Goal: Find specific page/section: Find specific page/section

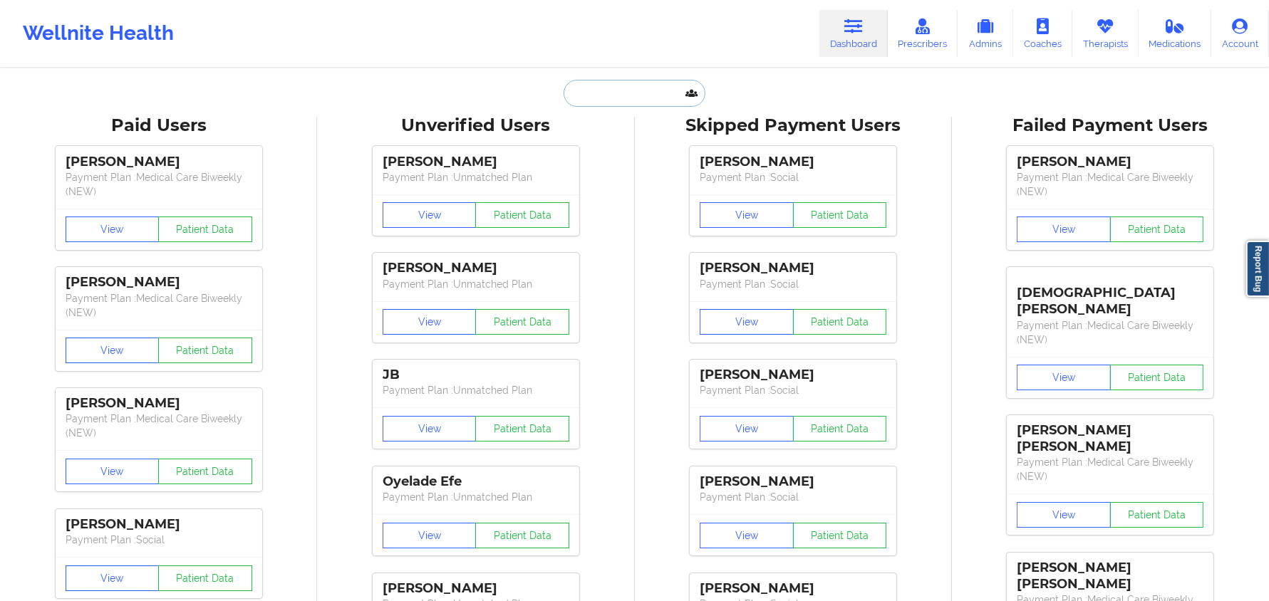
click at [626, 101] on input "text" at bounding box center [634, 93] width 141 height 27
paste input "Fennel Teadtke"
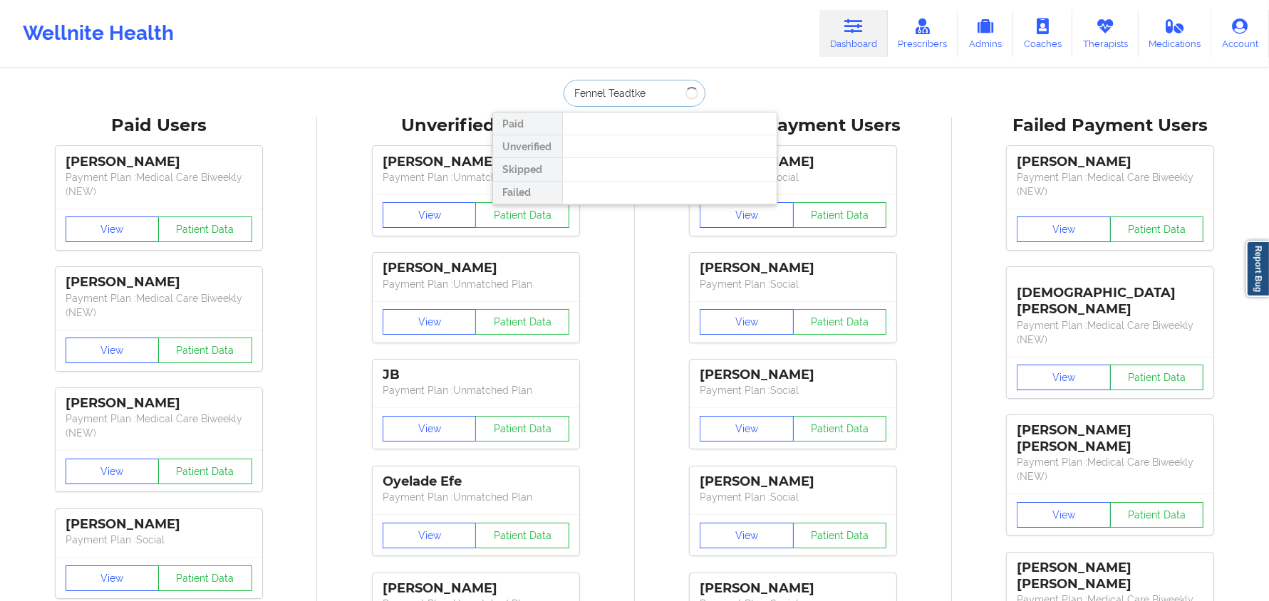
click at [626, 101] on input "Fennel Teadtke" at bounding box center [634, 93] width 141 height 27
click at [577, 93] on input "Fennel Teatke" at bounding box center [634, 93] width 141 height 27
click at [647, 95] on input "Fennel Teatke" at bounding box center [634, 93] width 141 height 27
click at [600, 97] on input "Fennel Teatke" at bounding box center [634, 93] width 141 height 27
click at [604, 97] on input "Fennel Teatke" at bounding box center [634, 93] width 141 height 27
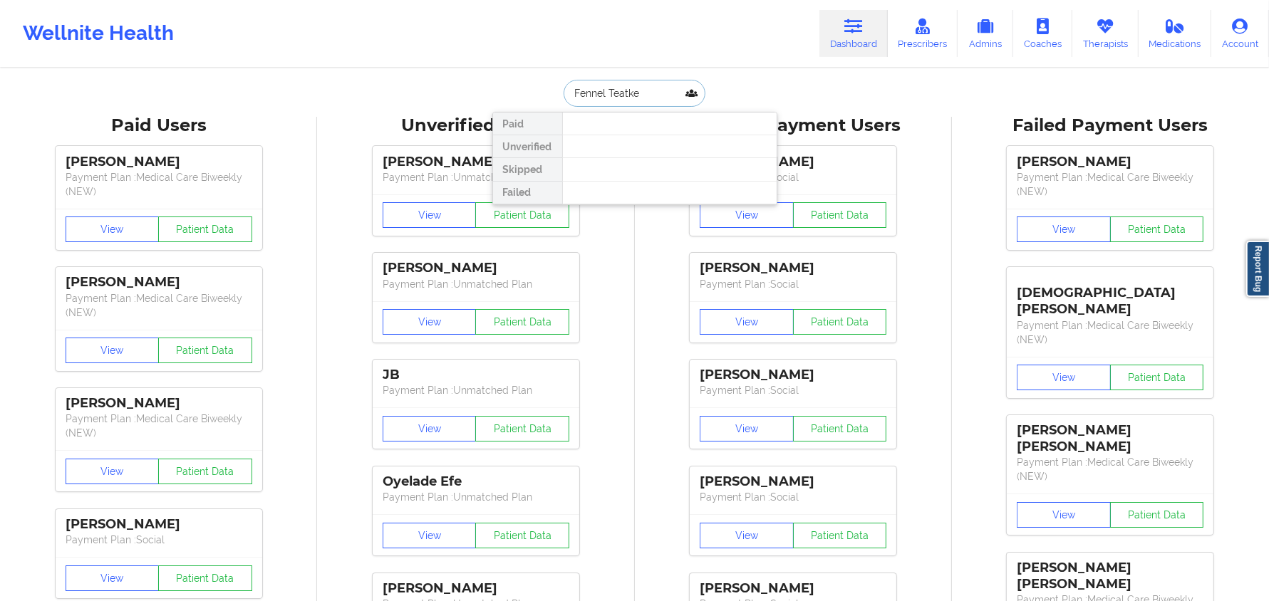
click at [626, 96] on input "Fennel Teatke" at bounding box center [634, 93] width 141 height 27
type input "Fennel"
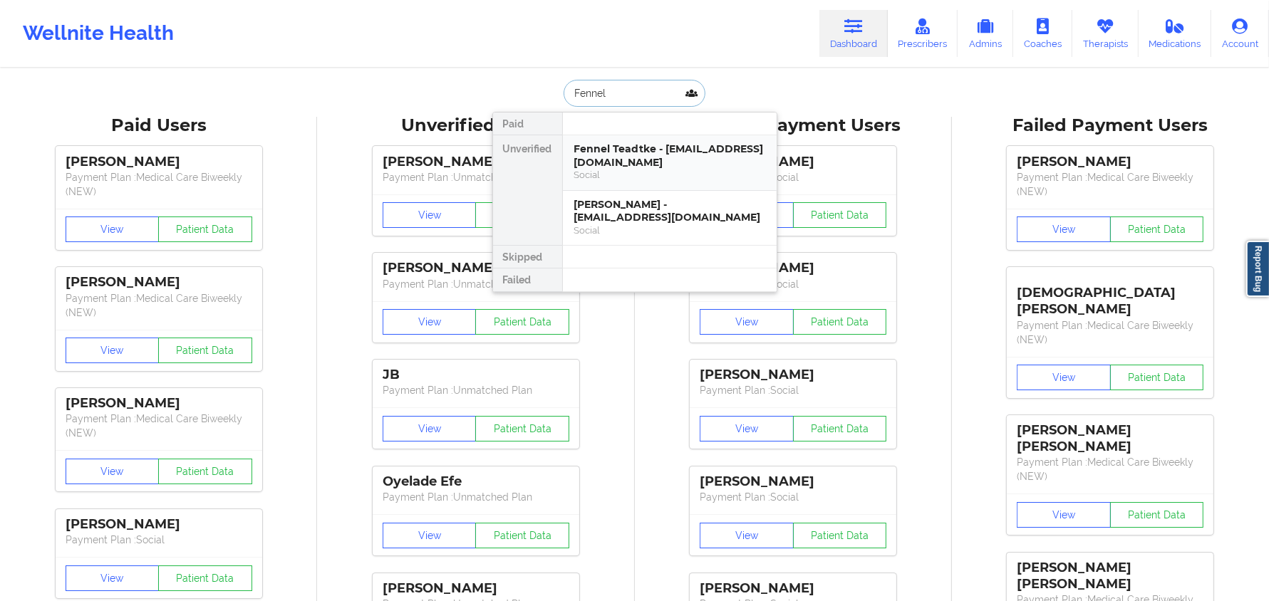
click at [591, 166] on div "Fennel Teadtke - teadtkef@aks-eng.com" at bounding box center [669, 156] width 191 height 26
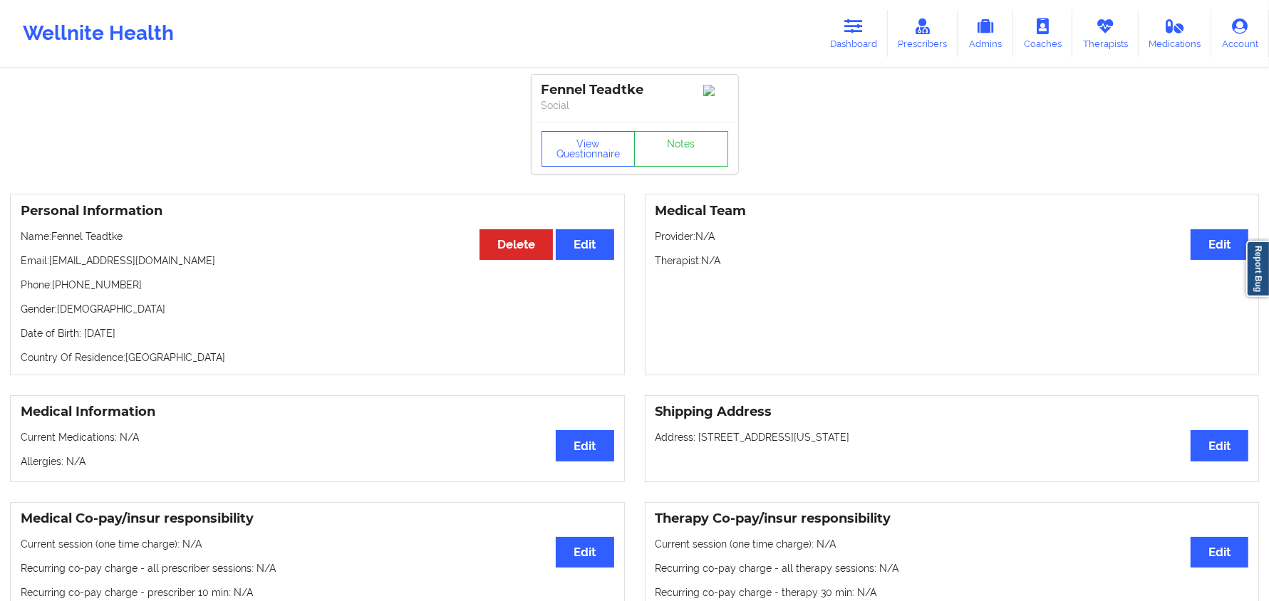
click at [95, 274] on div "Personal Information Edit Delete Name: Fennel Teadtke Email: teadtkef@aks-eng.c…" at bounding box center [317, 285] width 615 height 182
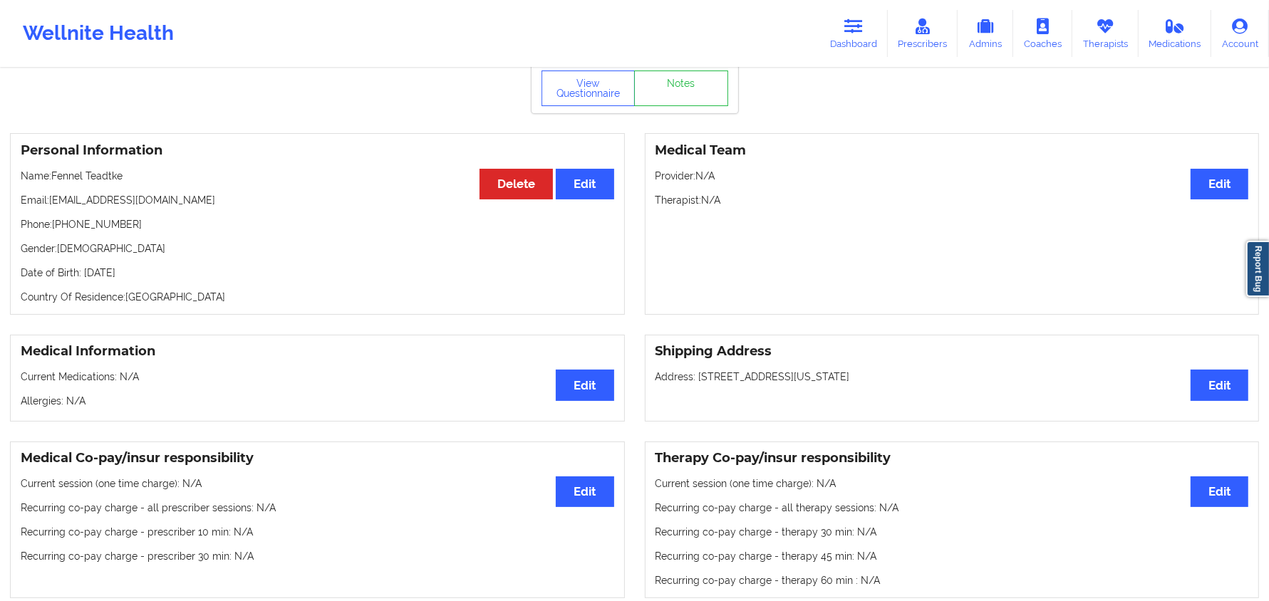
scroll to position [267, 0]
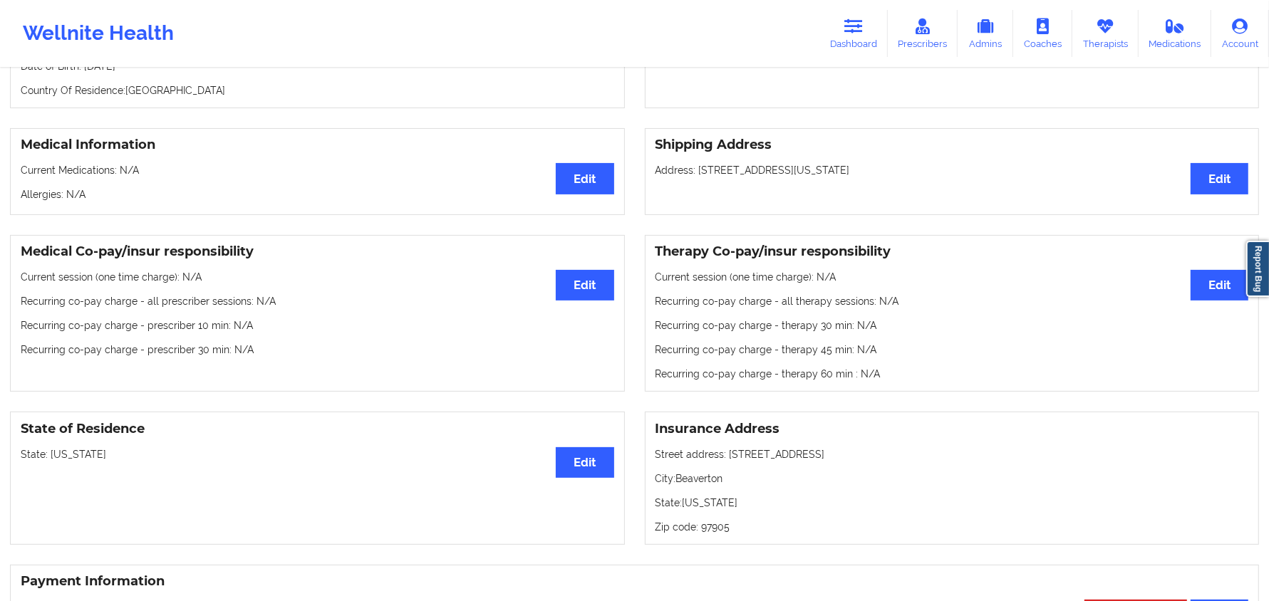
click at [53, 456] on p "State: Oregon" at bounding box center [318, 455] width 594 height 14
click at [53, 457] on p "State: Oregon" at bounding box center [318, 455] width 594 height 14
click at [873, 24] on link "Dashboard" at bounding box center [853, 33] width 68 height 47
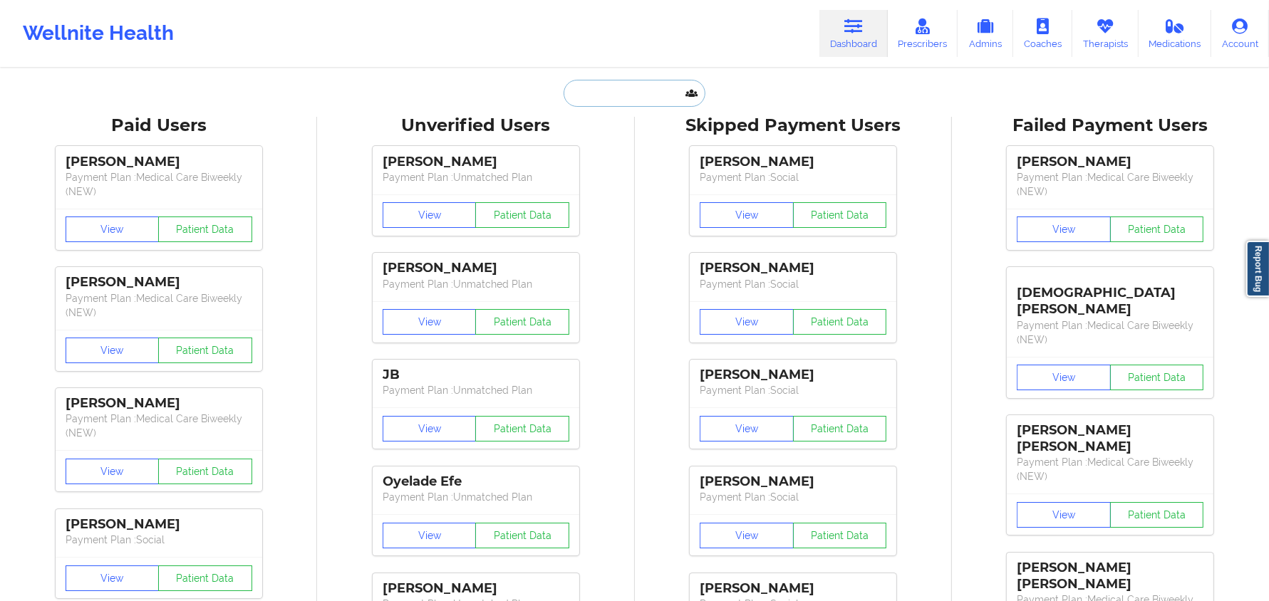
click at [607, 87] on input "text" at bounding box center [634, 93] width 141 height 27
paste input "Maria Gabriela Larrea Puppo"
type input "Maria Gabriela Larrea Puppo"
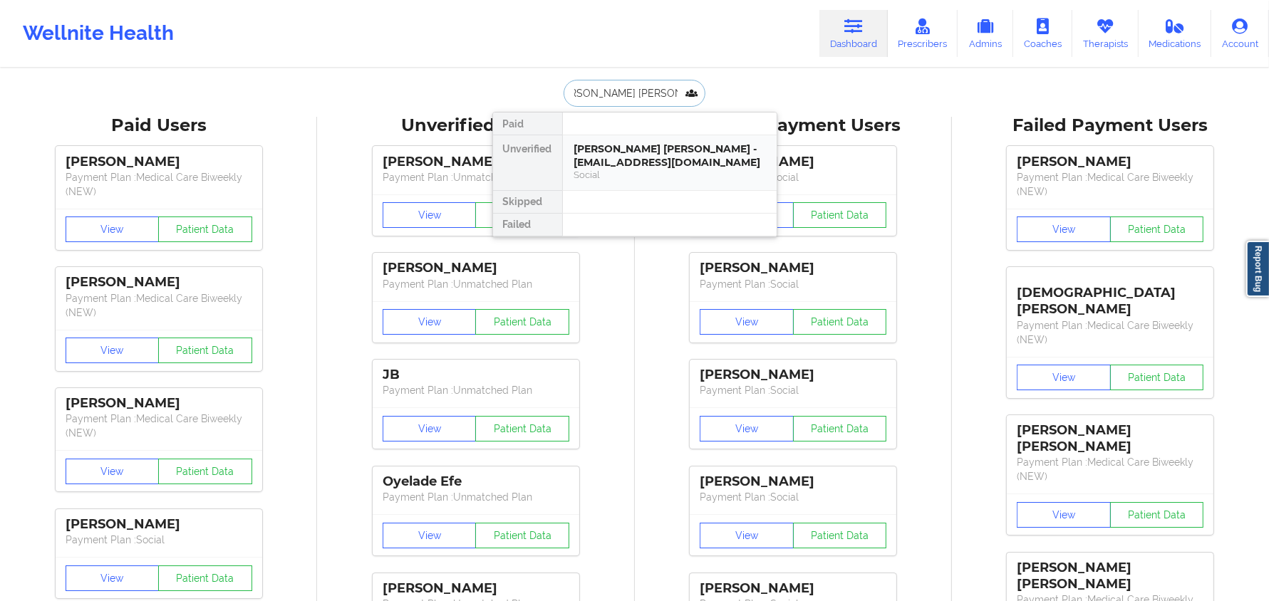
click at [626, 153] on div "Maria Gabriela Larrea Puppo - gabilarrea@gmail.com" at bounding box center [669, 156] width 191 height 26
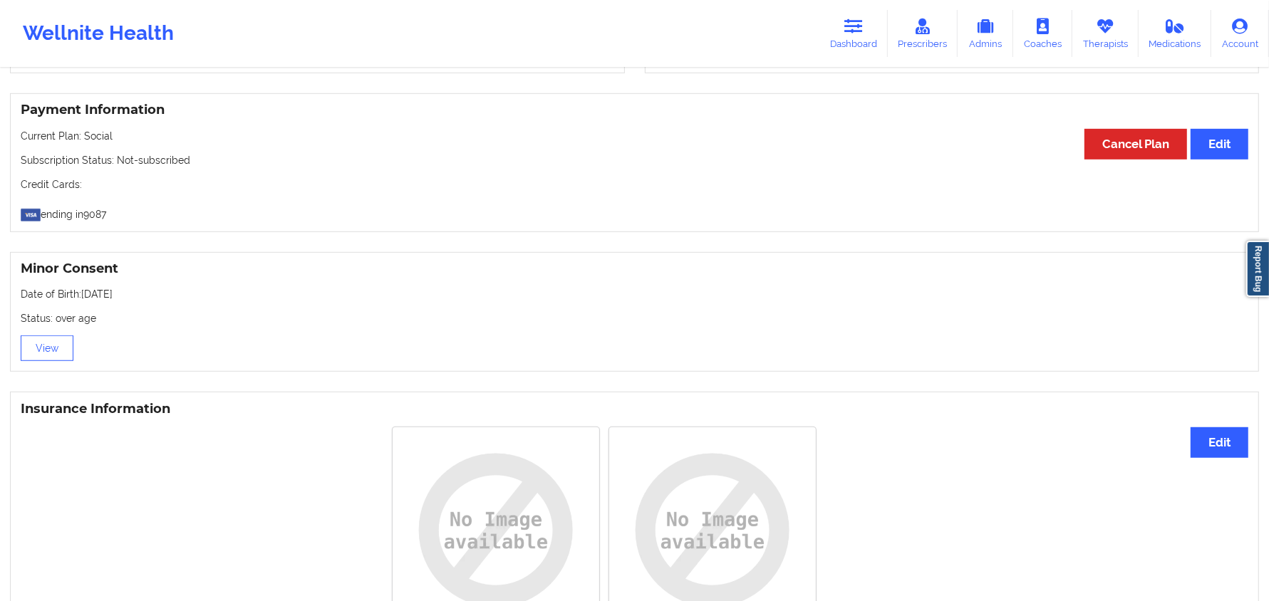
scroll to position [757, 0]
click at [82, 438] on div "Rotate Left Rotate Right Rotate Left Rotate Right" at bounding box center [604, 547] width 1167 height 260
click at [852, 48] on link "Dashboard" at bounding box center [853, 33] width 68 height 47
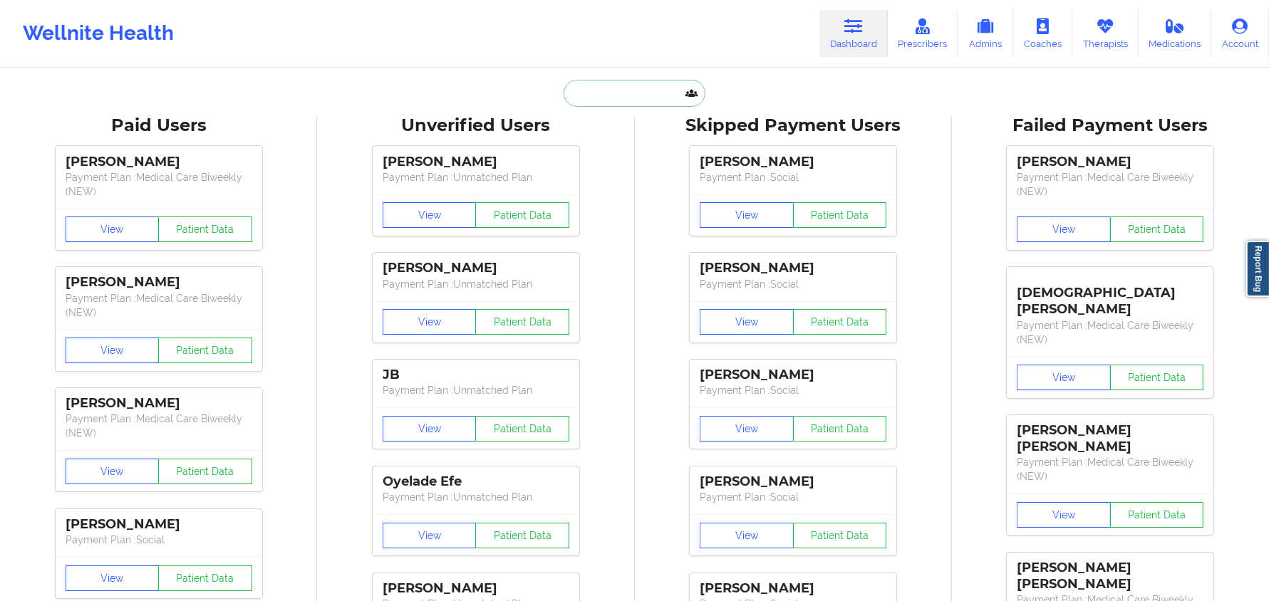
drag, startPoint x: 661, startPoint y: 98, endPoint x: 679, endPoint y: 93, distance: 19.4
click at [667, 97] on input "text" at bounding box center [634, 93] width 141 height 27
paste input "LISSETTE GONZALEZ"
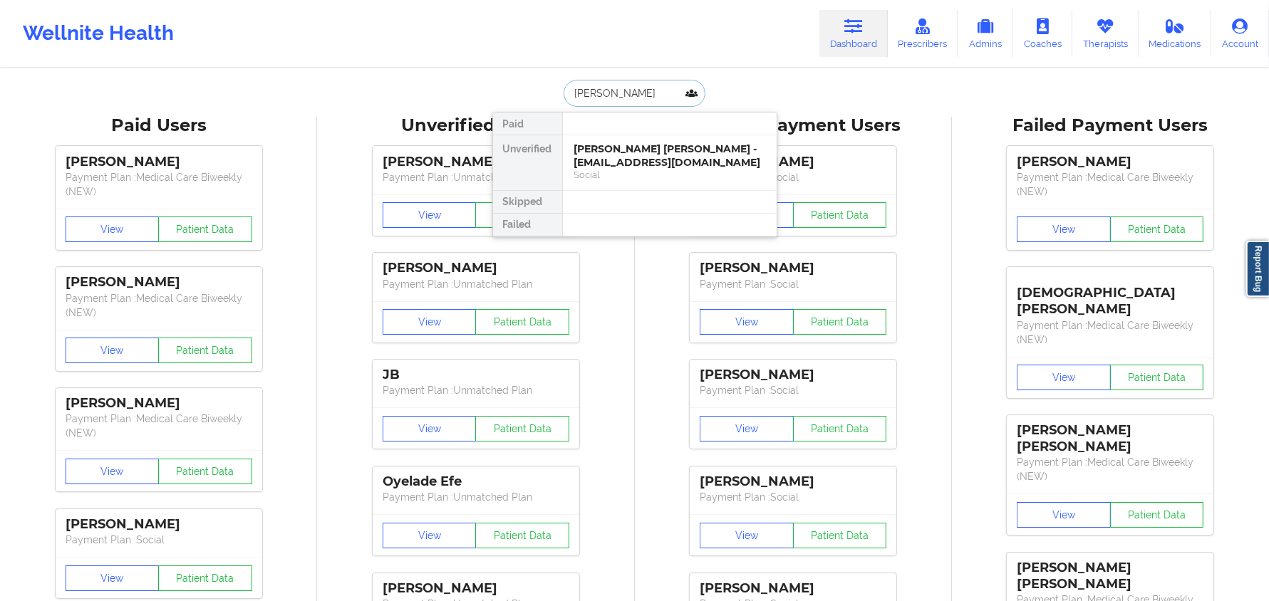
type input "LISSETTE GONZALEZ"
click at [643, 161] on div "LISSETTE GONZALEZ - lissette1@comcast.net" at bounding box center [669, 156] width 191 height 26
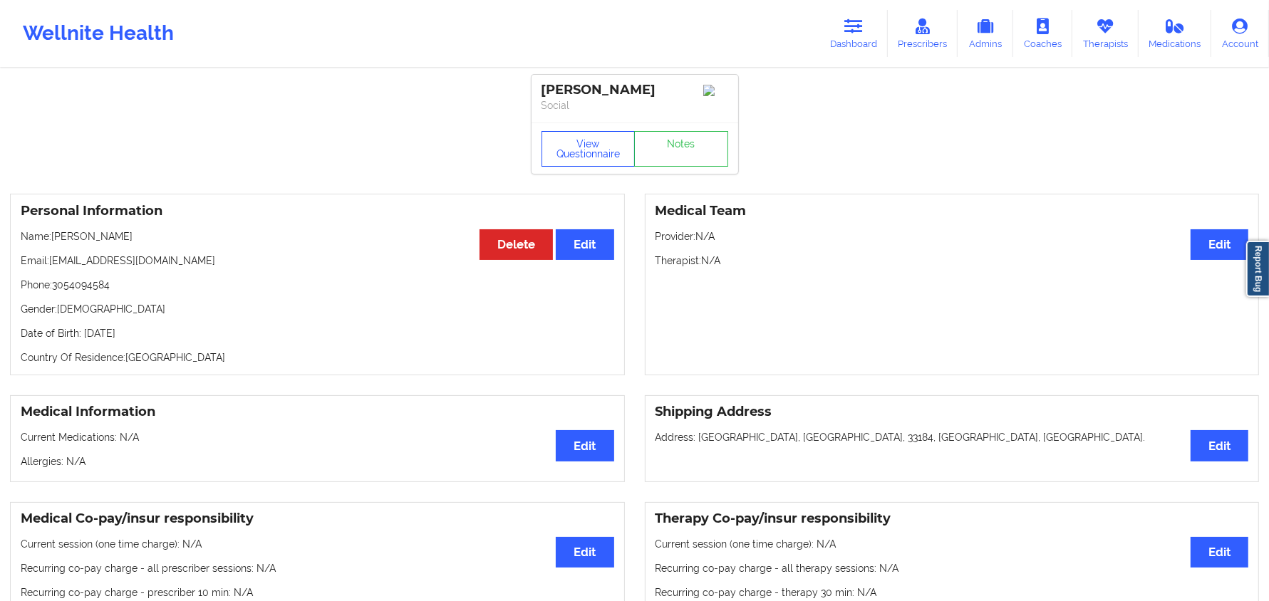
click at [605, 164] on button "View Questionnaire" at bounding box center [589, 149] width 94 height 36
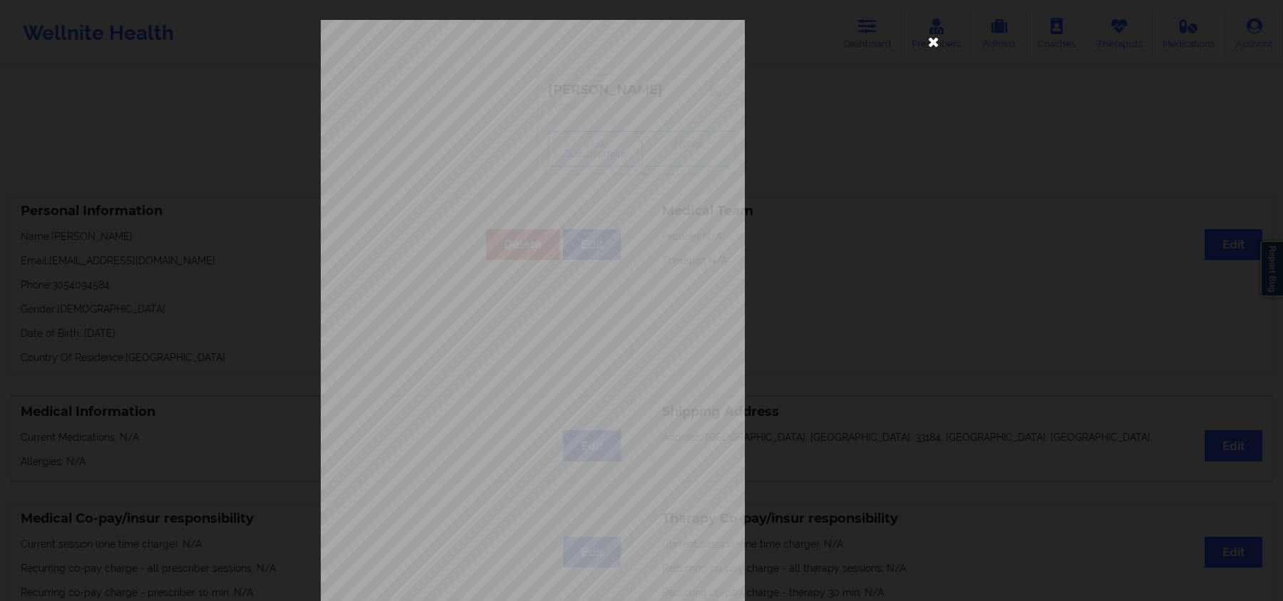
click at [934, 40] on icon at bounding box center [933, 41] width 23 height 23
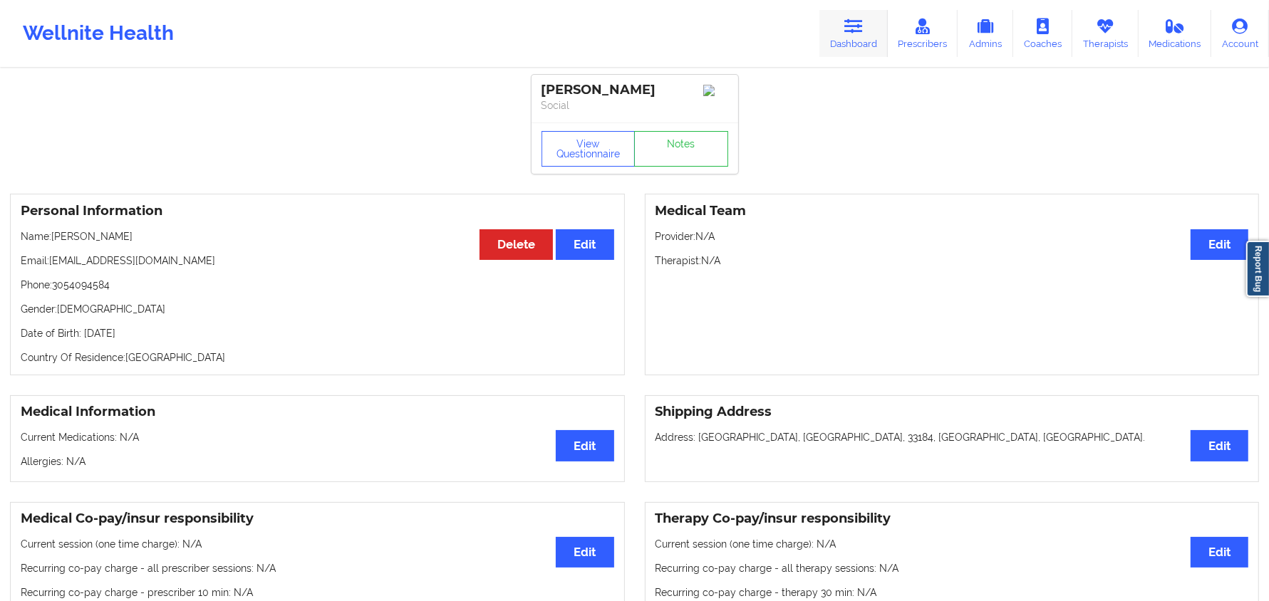
click at [874, 33] on link "Dashboard" at bounding box center [853, 33] width 68 height 47
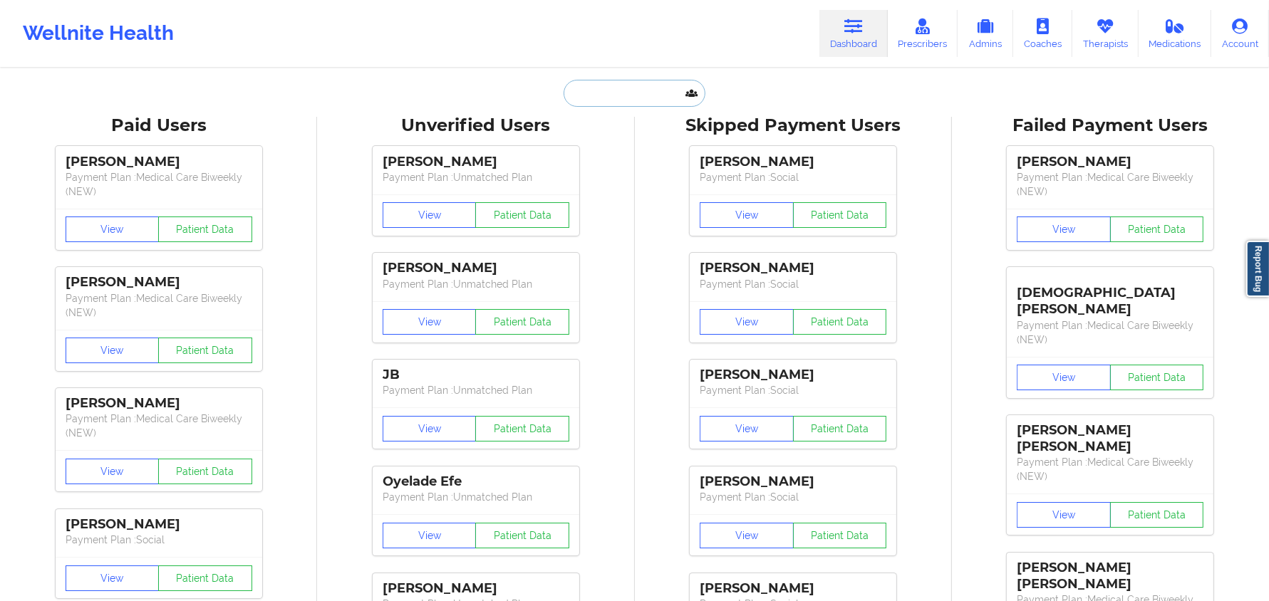
click at [633, 93] on input "text" at bounding box center [634, 93] width 141 height 27
paste input "Robert Bolker"
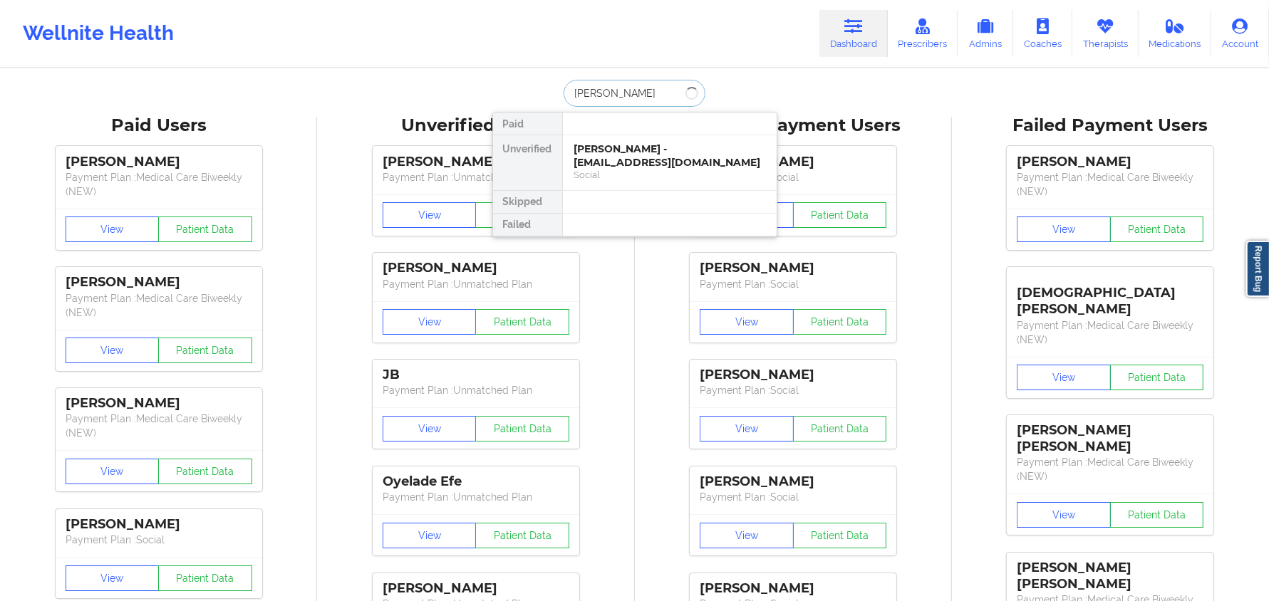
type input "Robert Bolker"
click at [620, 157] on div "Robert Bolker - bobbybolker@gmail.com" at bounding box center [669, 156] width 191 height 26
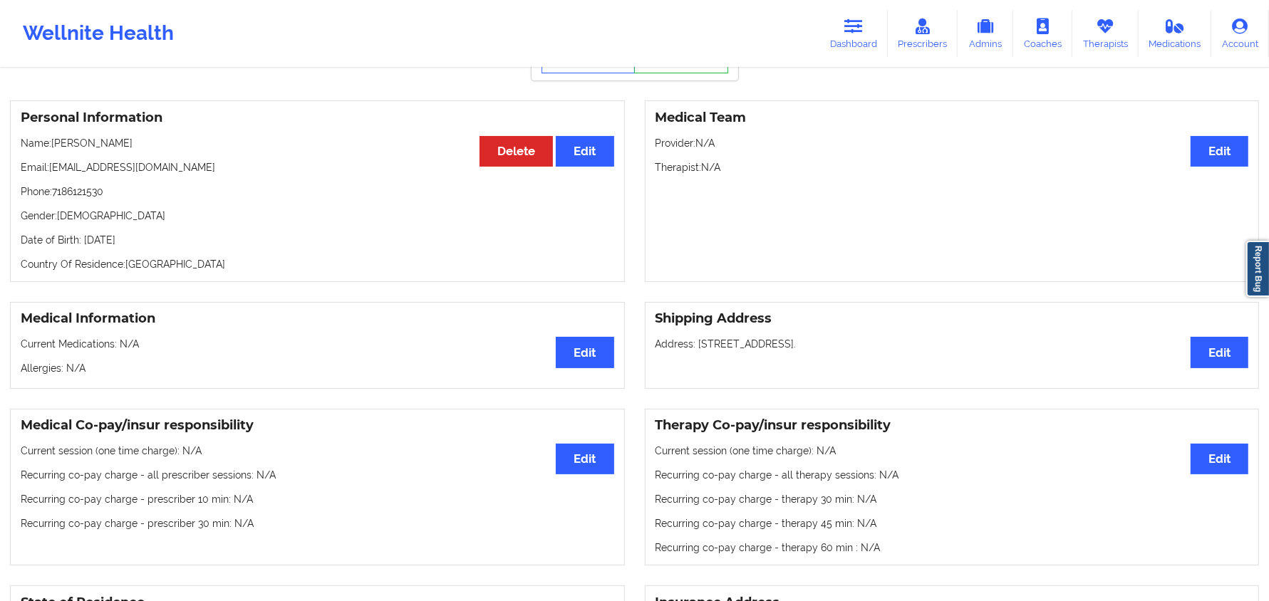
scroll to position [84, 0]
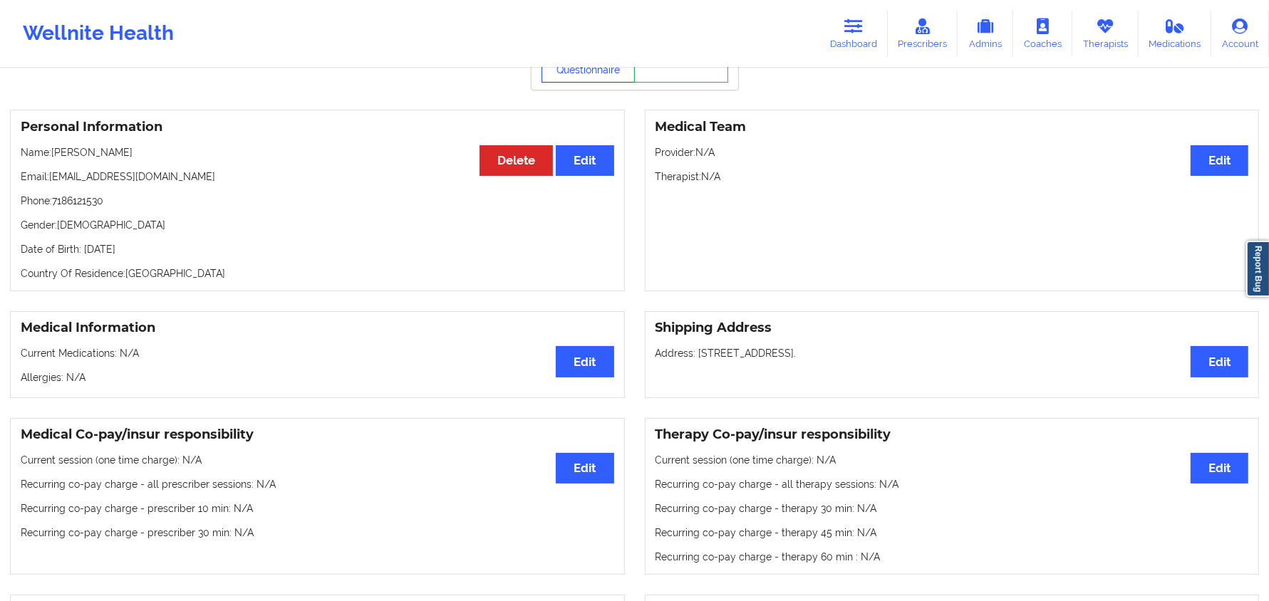
click at [584, 81] on button "View Questionnaire" at bounding box center [589, 65] width 94 height 36
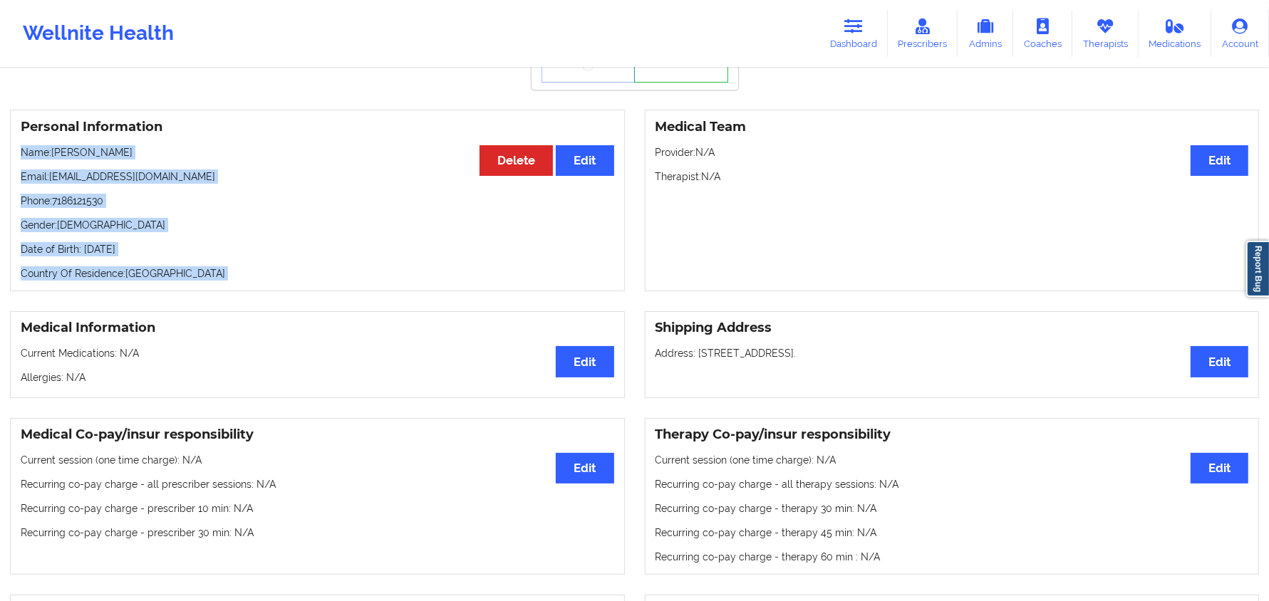
drag, startPoint x: 615, startPoint y: 124, endPoint x: 582, endPoint y: 111, distance: 35.2
click at [589, 114] on div "Personal Information Edit Delete Name: Robert Bolker Email: bobbybolker@gmail.c…" at bounding box center [634, 201] width 1269 height 202
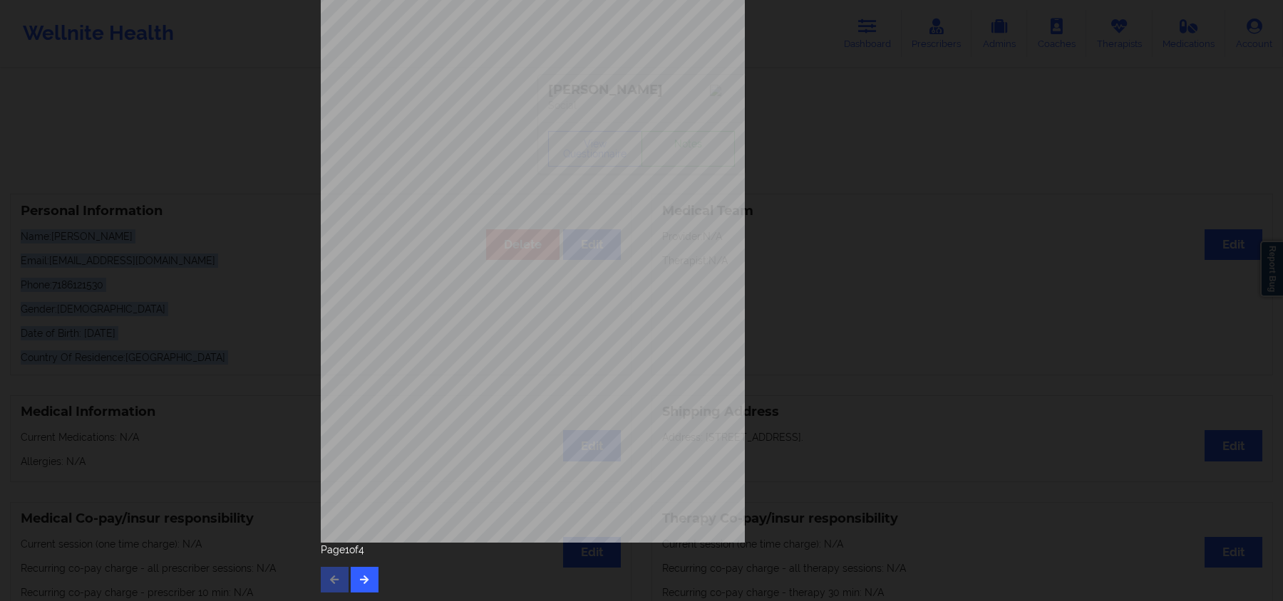
scroll to position [78, 0]
click at [363, 574] on icon "button" at bounding box center [364, 578] width 12 height 9
click at [362, 574] on icon "button" at bounding box center [364, 578] width 12 height 9
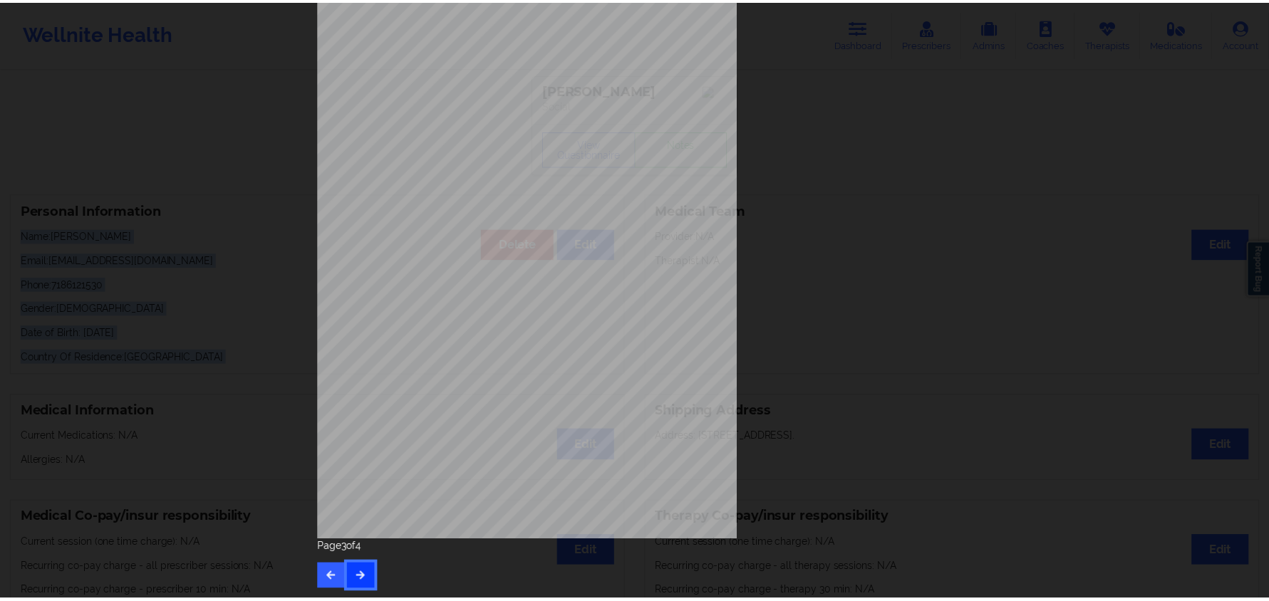
scroll to position [0, 0]
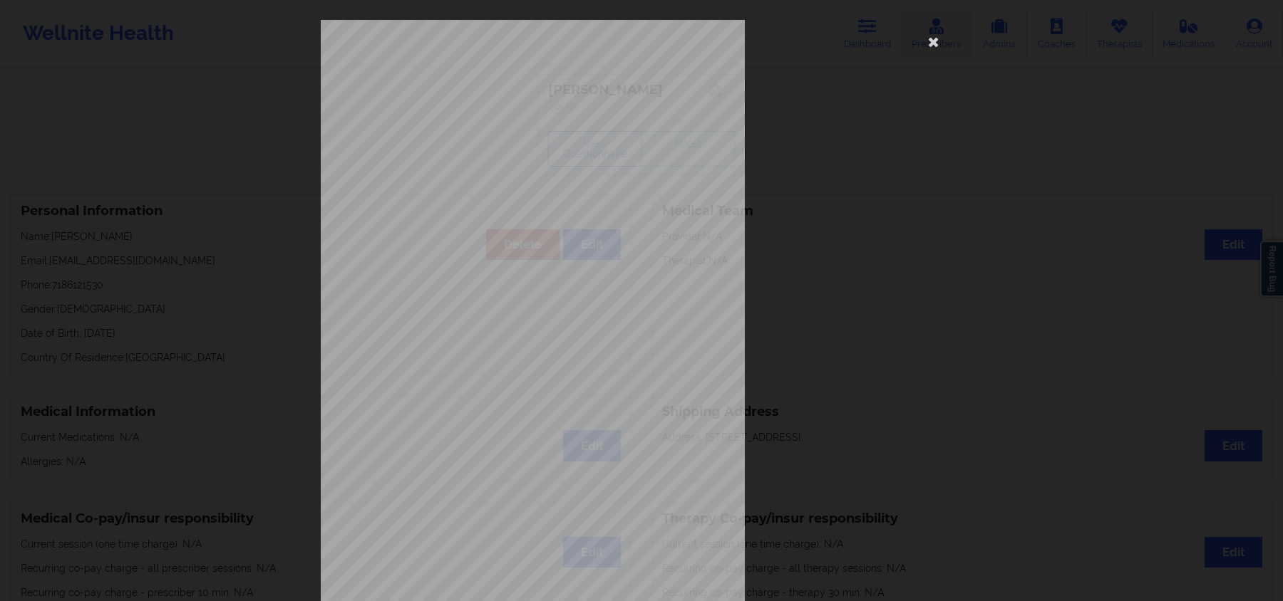
click at [936, 33] on icon at bounding box center [933, 41] width 23 height 23
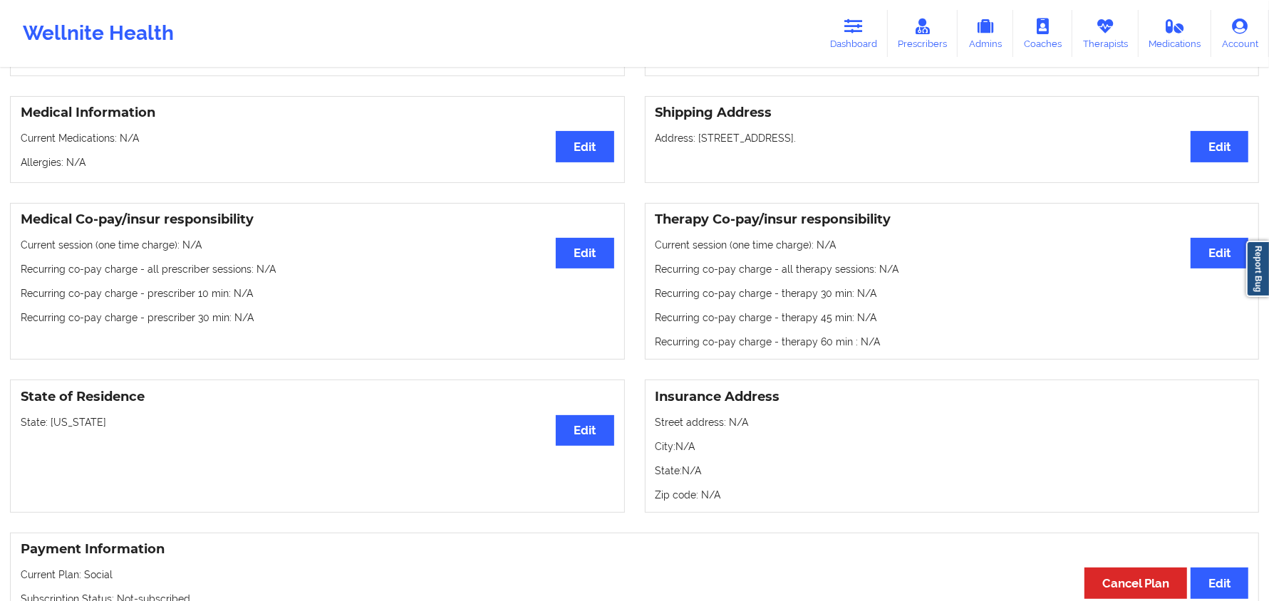
scroll to position [300, 0]
